Goal: Transaction & Acquisition: Obtain resource

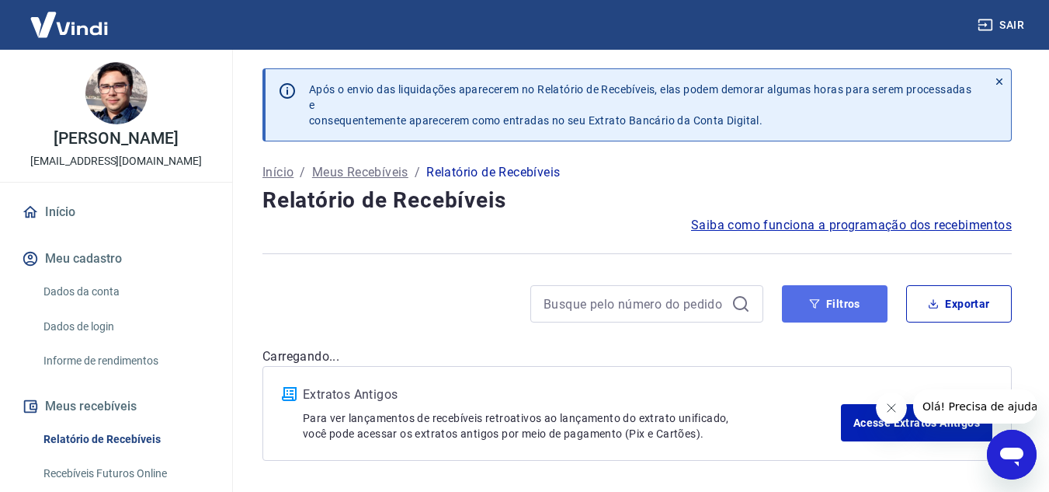
click at [827, 312] on button "Filtros" at bounding box center [835, 303] width 106 height 37
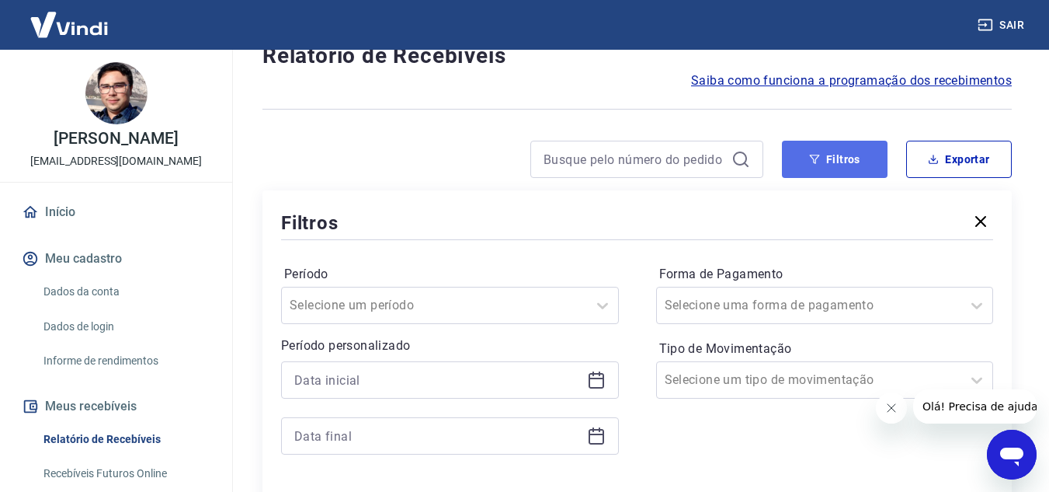
scroll to position [155, 0]
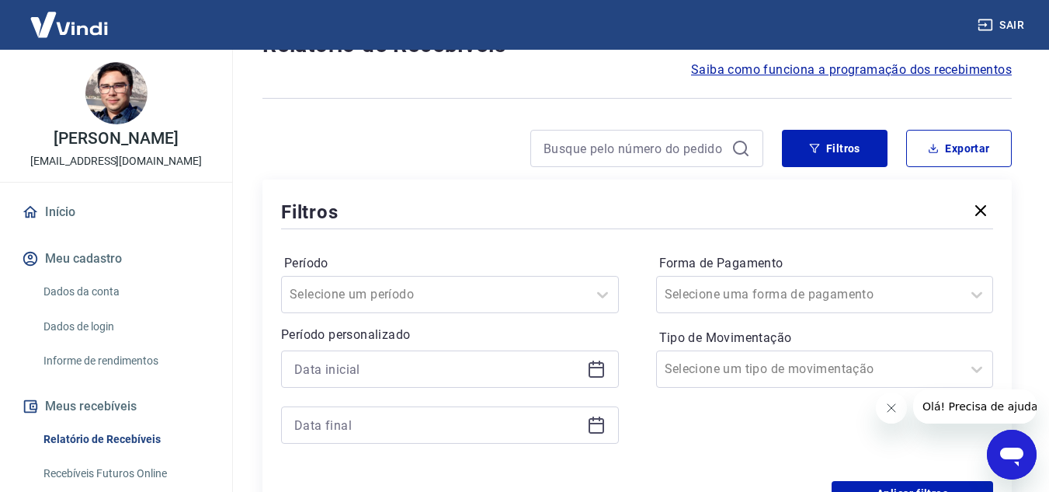
click at [597, 367] on icon at bounding box center [597, 368] width 16 height 2
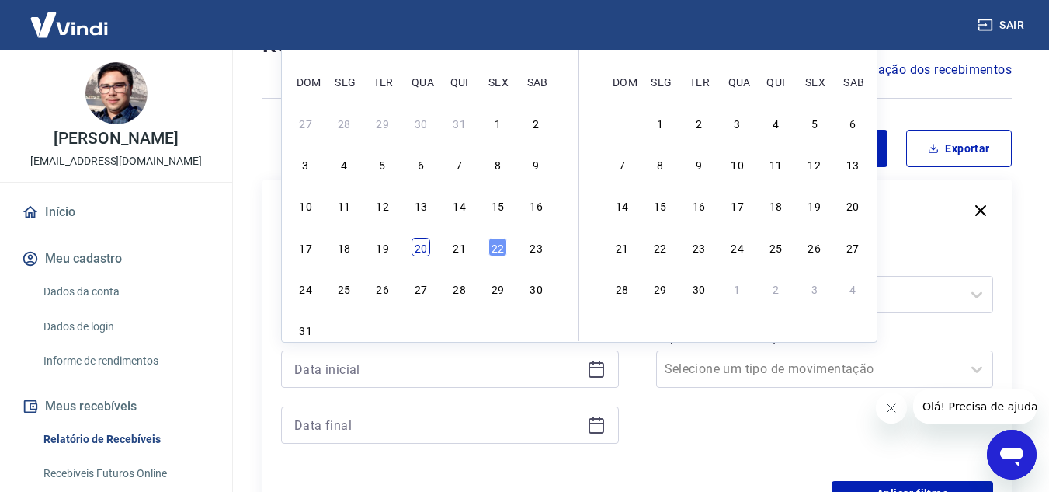
click at [422, 252] on div "20" at bounding box center [421, 247] width 19 height 19
type input "[DATE]"
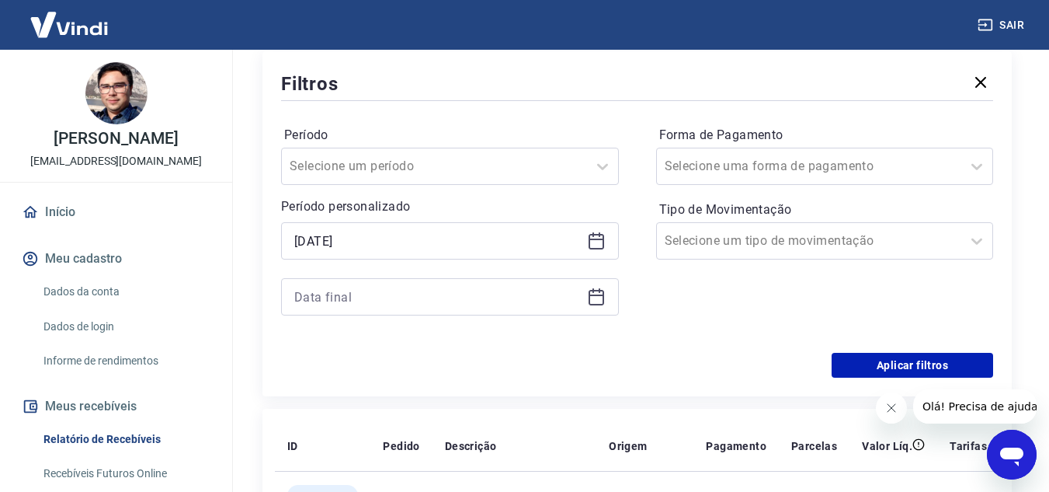
scroll to position [311, 0]
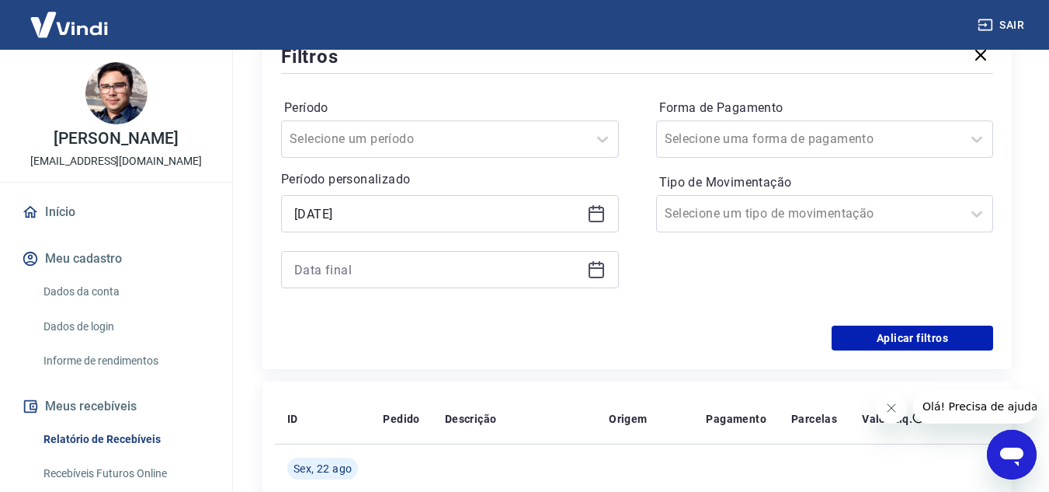
click at [597, 269] on icon at bounding box center [596, 269] width 19 height 19
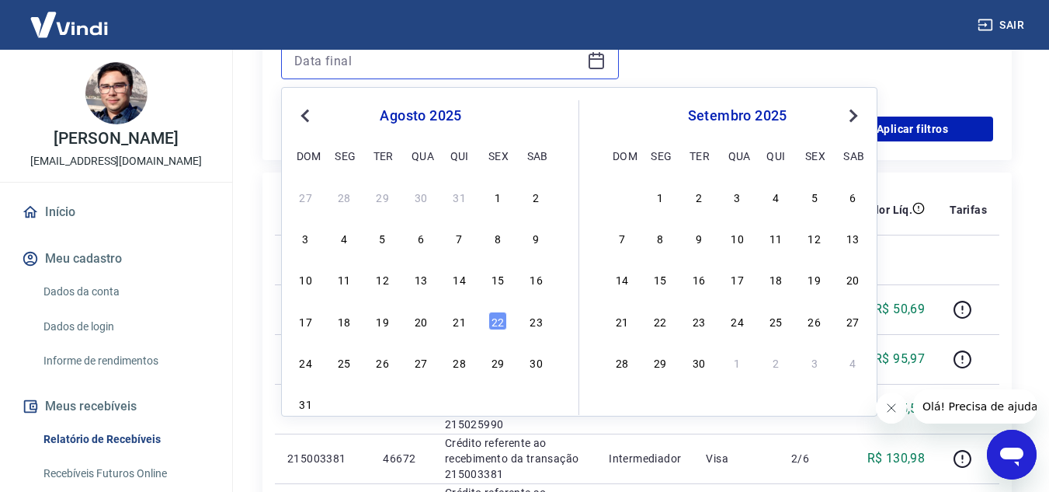
scroll to position [544, 0]
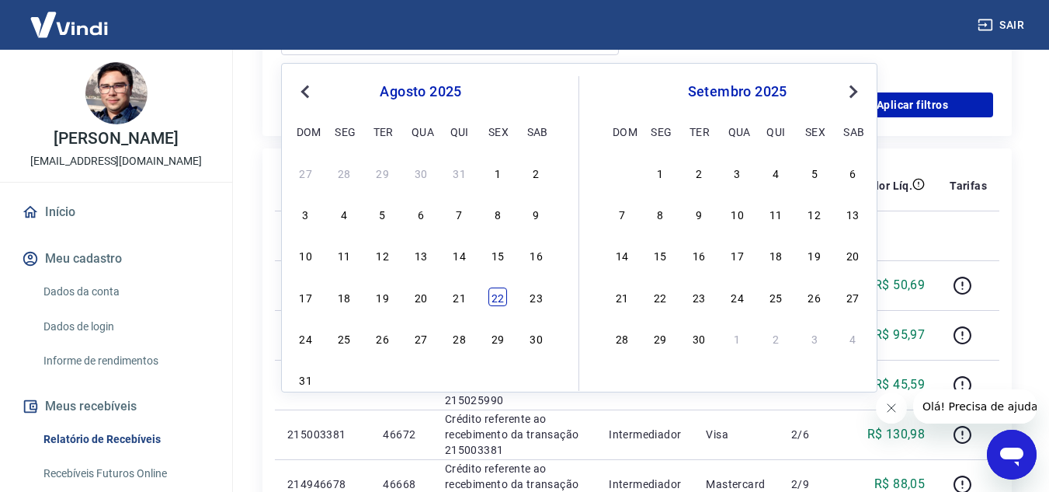
click at [500, 301] on div "22" at bounding box center [497, 296] width 19 height 19
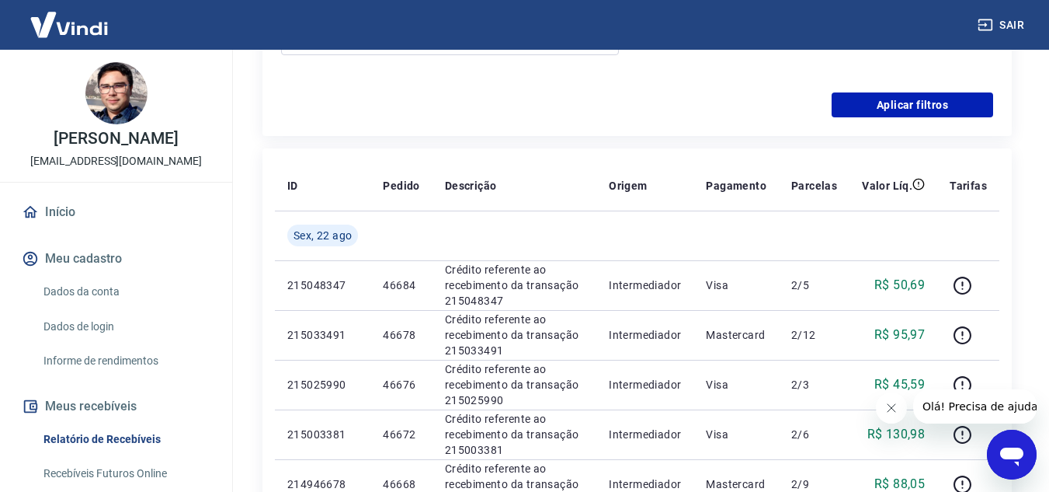
type input "[DATE]"
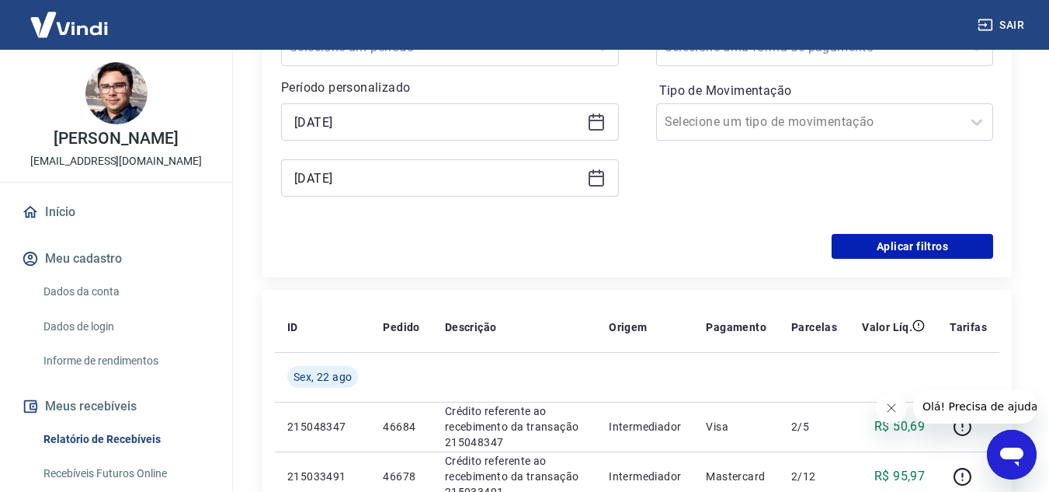
scroll to position [388, 0]
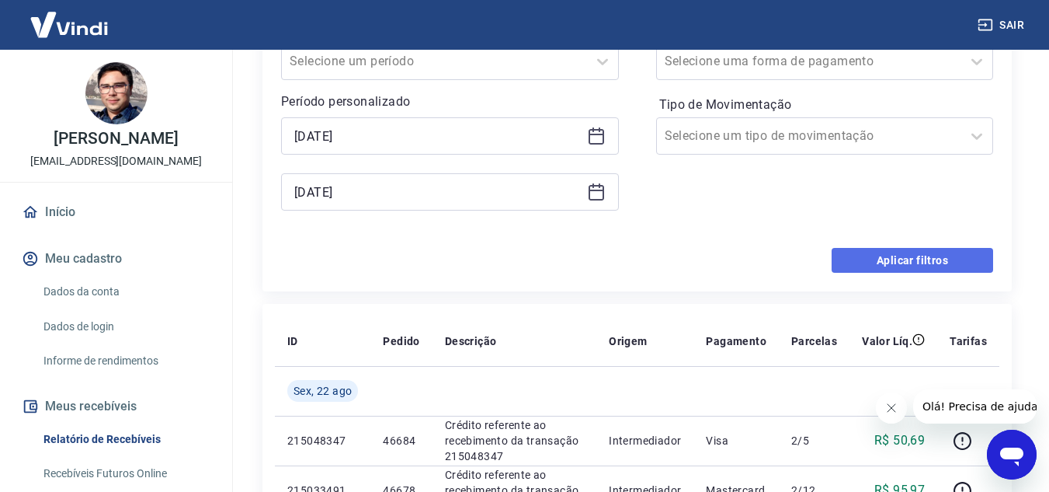
click at [922, 256] on button "Aplicar filtros" at bounding box center [913, 260] width 162 height 25
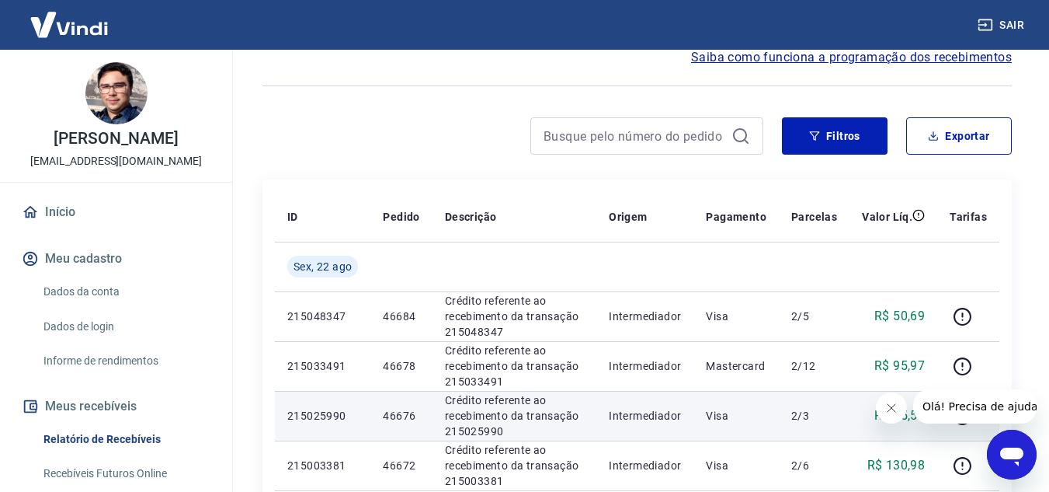
scroll to position [155, 0]
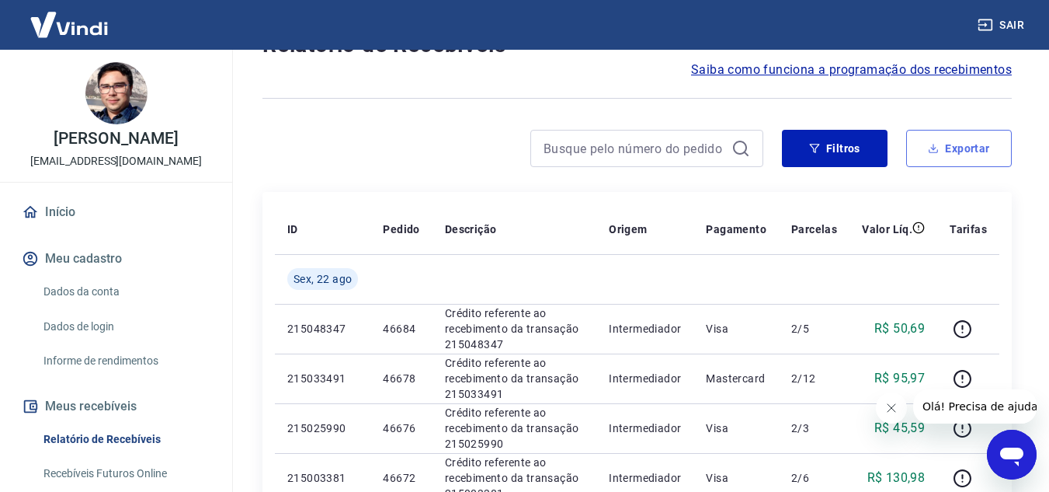
click at [960, 151] on button "Exportar" at bounding box center [959, 148] width 106 height 37
type input "[DATE]"
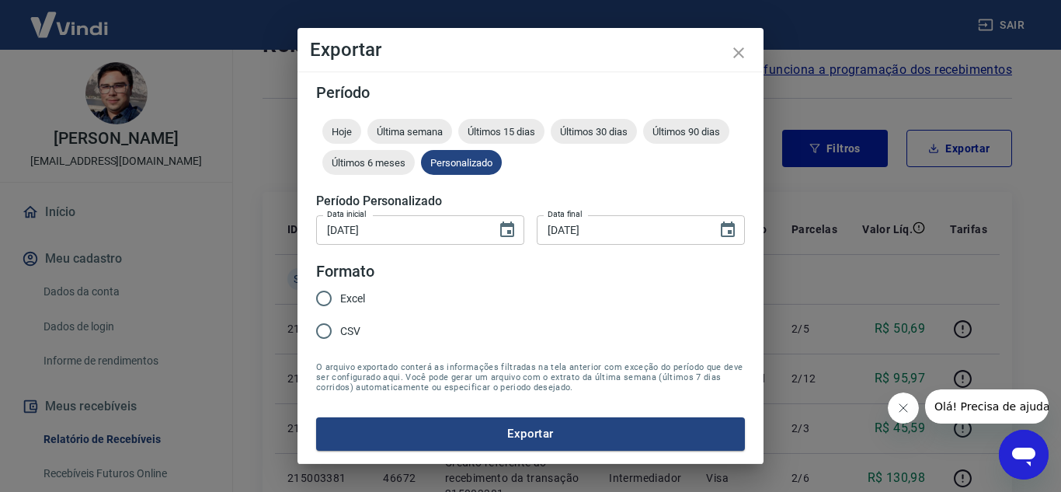
click at [357, 294] on span "Excel" at bounding box center [352, 298] width 25 height 16
click at [340, 294] on input "Excel" at bounding box center [324, 298] width 33 height 33
radio input "true"
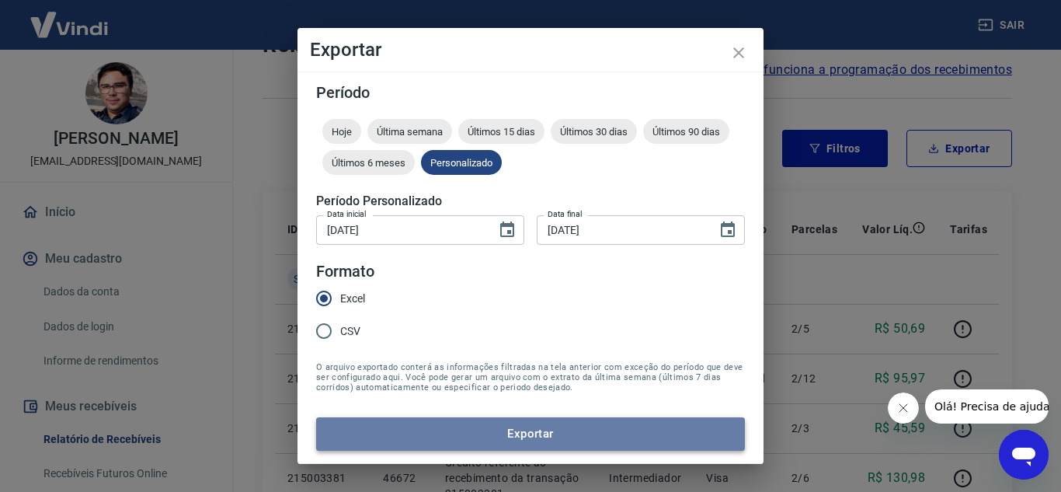
click at [565, 430] on button "Exportar" at bounding box center [530, 433] width 429 height 33
